Goal: Check status: Check status

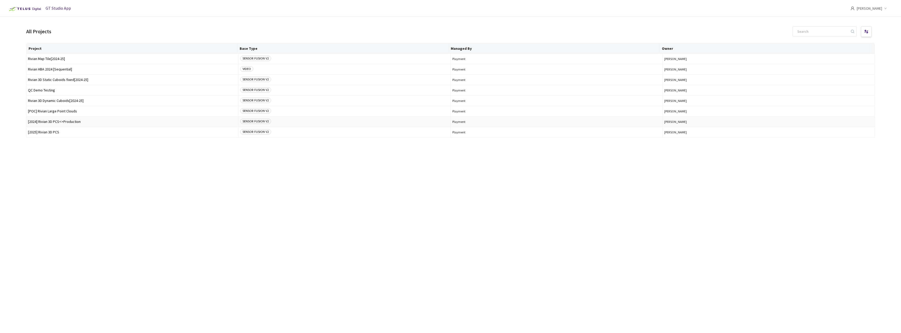
click at [68, 122] on span "[2024] Rivian 3D PCS<>Production" at bounding box center [132, 122] width 209 height 4
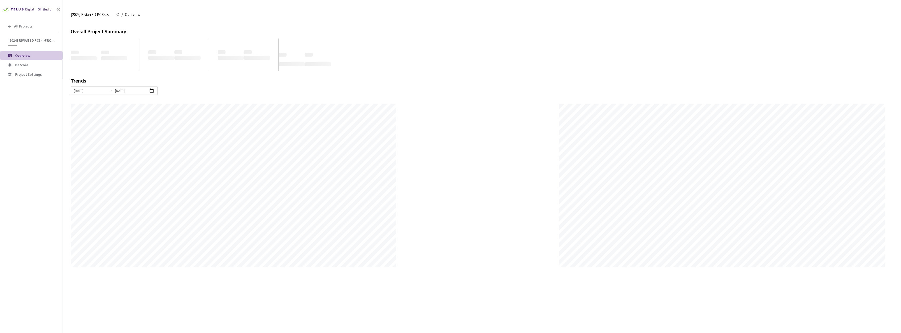
scroll to position [333, 901]
click at [45, 66] on span "Batches" at bounding box center [36, 65] width 43 height 4
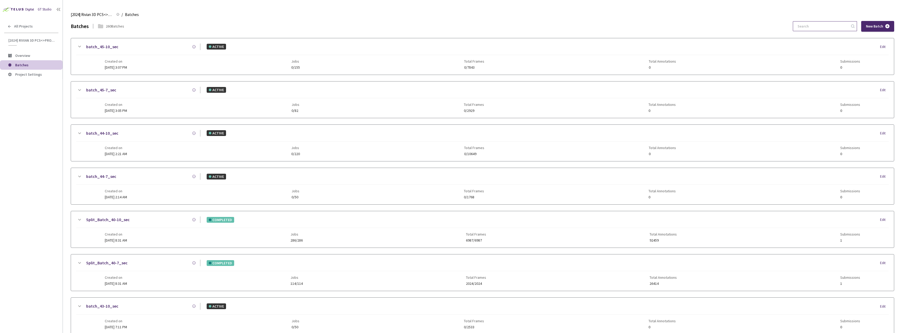
click at [402, 27] on input at bounding box center [822, 25] width 56 height 9
type input "5"
click at [43, 38] on span "[2024] Rivian 3D PCS<>Production" at bounding box center [31, 40] width 47 height 4
click at [34, 25] on div "All Projects" at bounding box center [31, 26] width 63 height 11
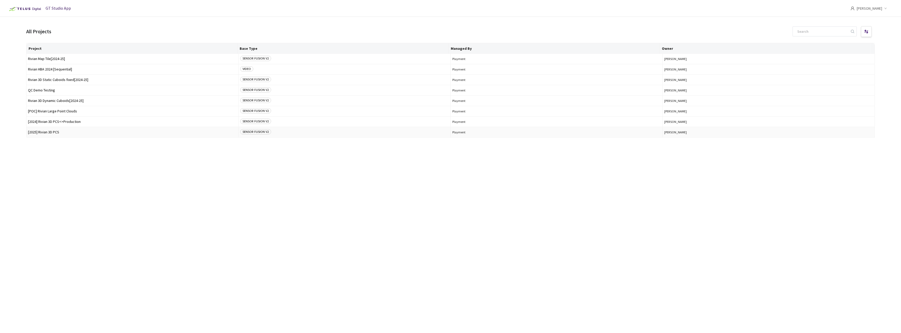
click at [61, 132] on span "[2025] Rivian 3D PCS" at bounding box center [132, 132] width 209 height 4
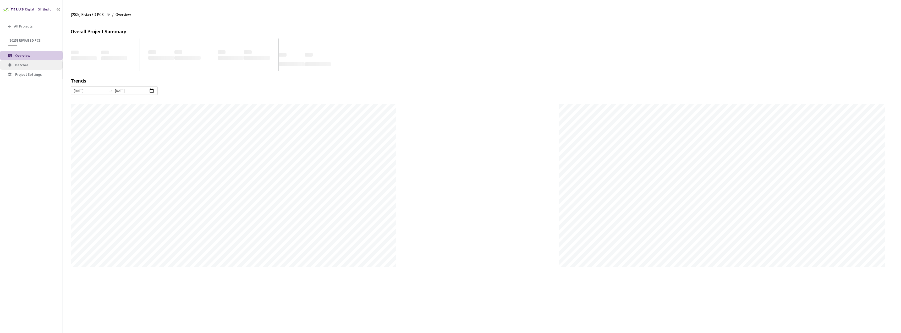
scroll to position [333, 901]
click at [26, 64] on span "Batches" at bounding box center [21, 65] width 13 height 5
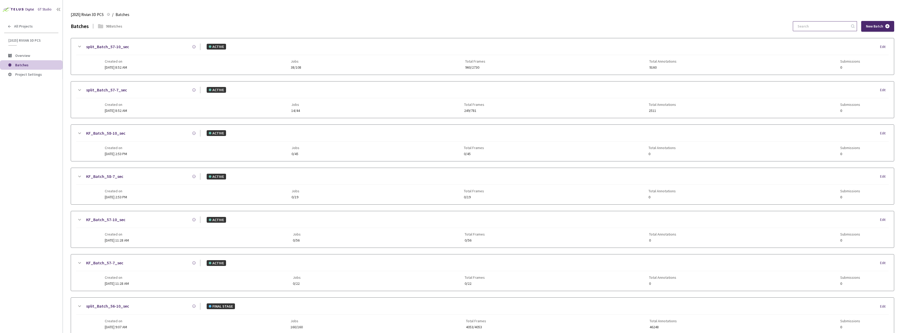
click at [402, 25] on input at bounding box center [822, 25] width 56 height 9
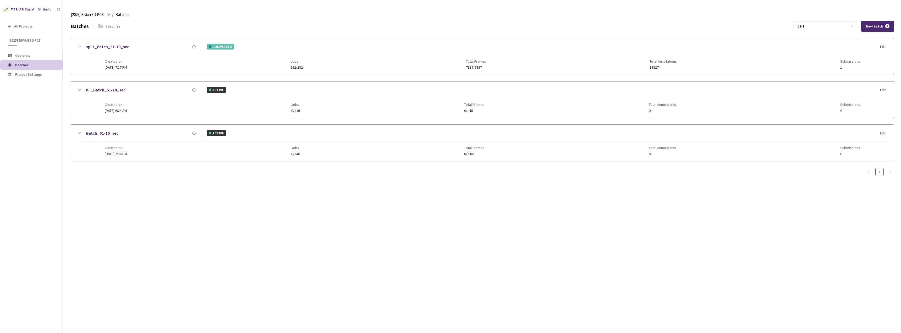
type input "51-1"
click at [117, 48] on link "split_Batch_51-10_sec" at bounding box center [107, 46] width 43 height 7
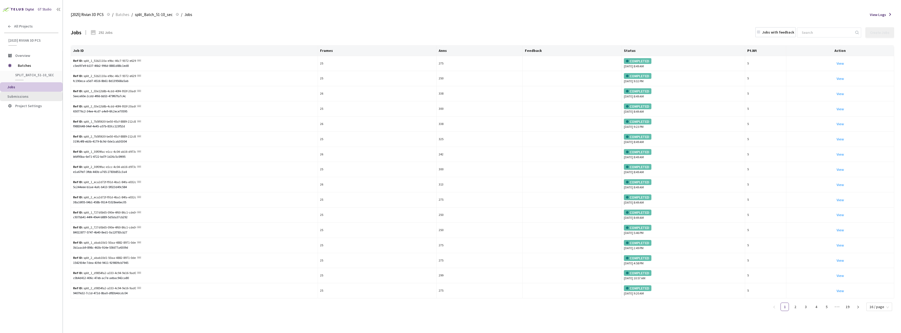
click at [35, 98] on span "Submissions" at bounding box center [32, 96] width 51 height 4
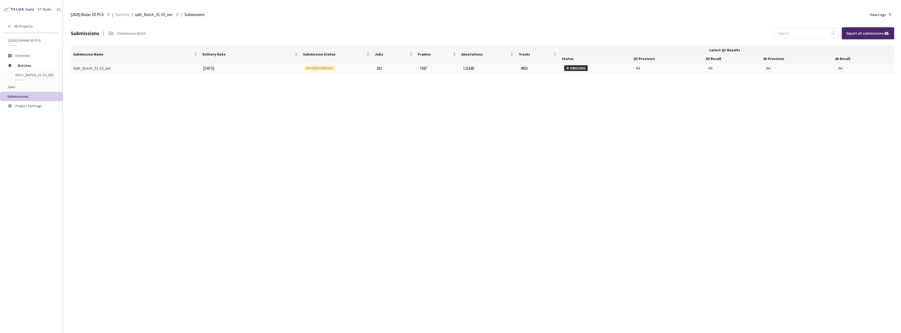
click at [101, 68] on link "Split_Batch_51-10_sec" at bounding box center [92, 68] width 38 height 5
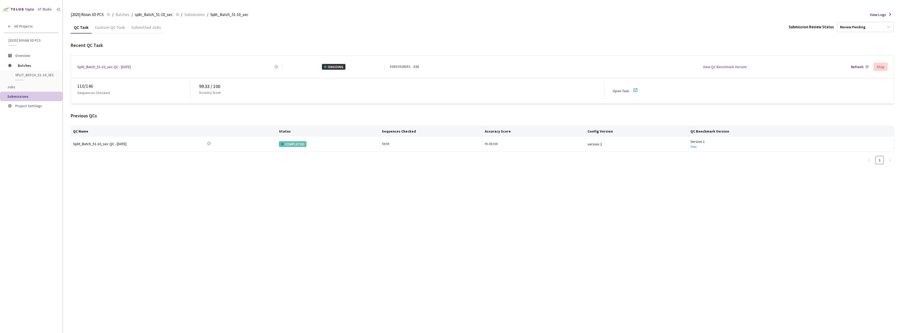
click at [402, 88] on div "Open Task" at bounding box center [623, 91] width 20 height 6
